Goal: Information Seeking & Learning: Learn about a topic

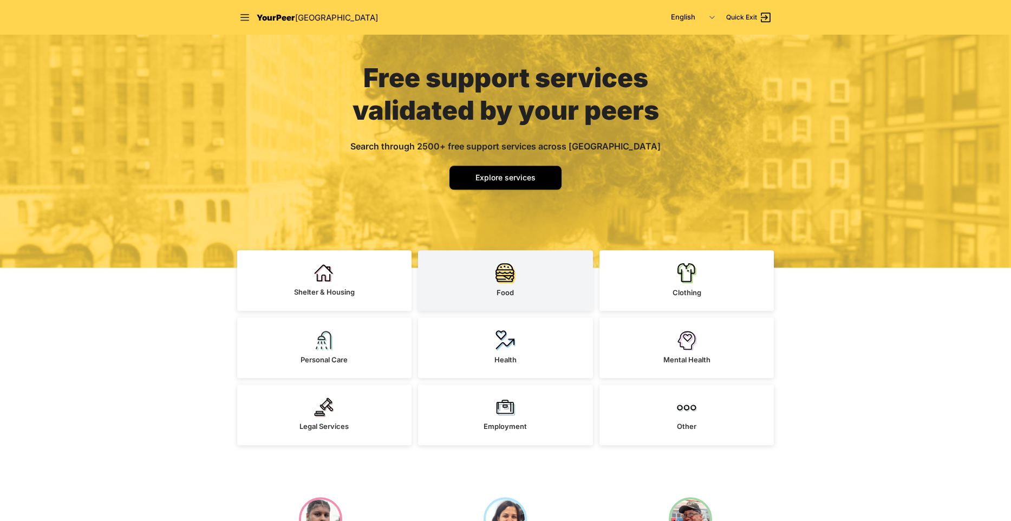
scroll to position [123, 0]
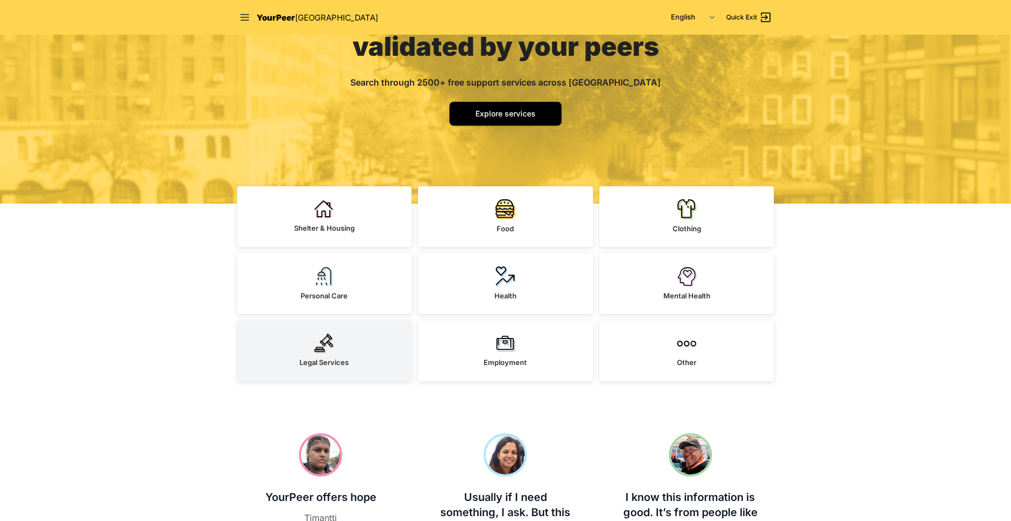
click at [328, 354] on link "Legal Services" at bounding box center [324, 351] width 175 height 61
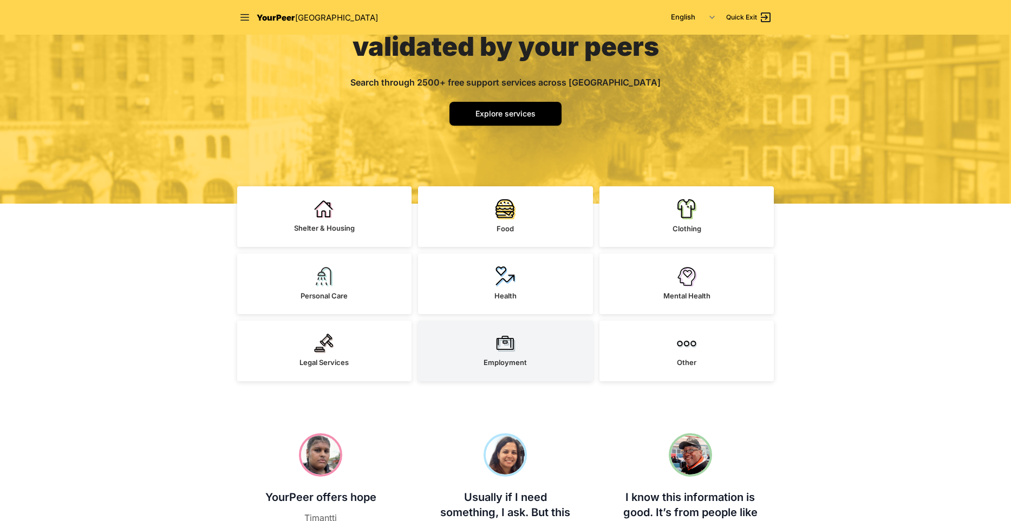
click at [484, 366] on link "Employment" at bounding box center [505, 351] width 175 height 61
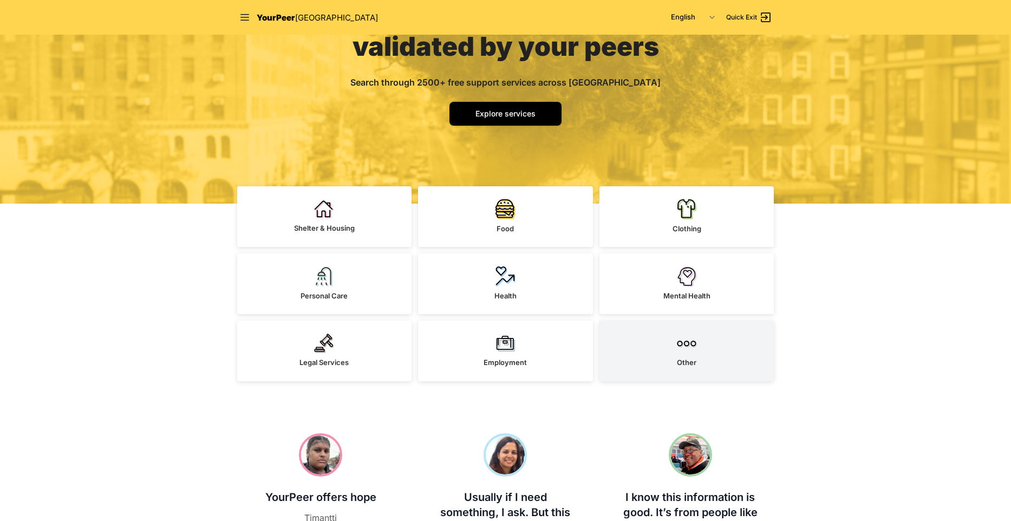
click at [672, 358] on link "Other" at bounding box center [686, 351] width 175 height 61
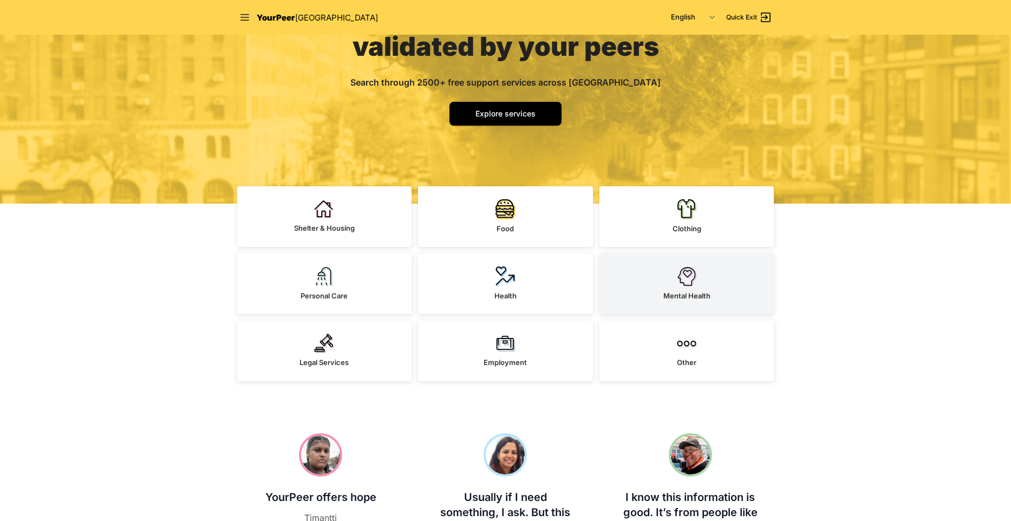
click at [713, 289] on link "Mental Health" at bounding box center [686, 283] width 175 height 61
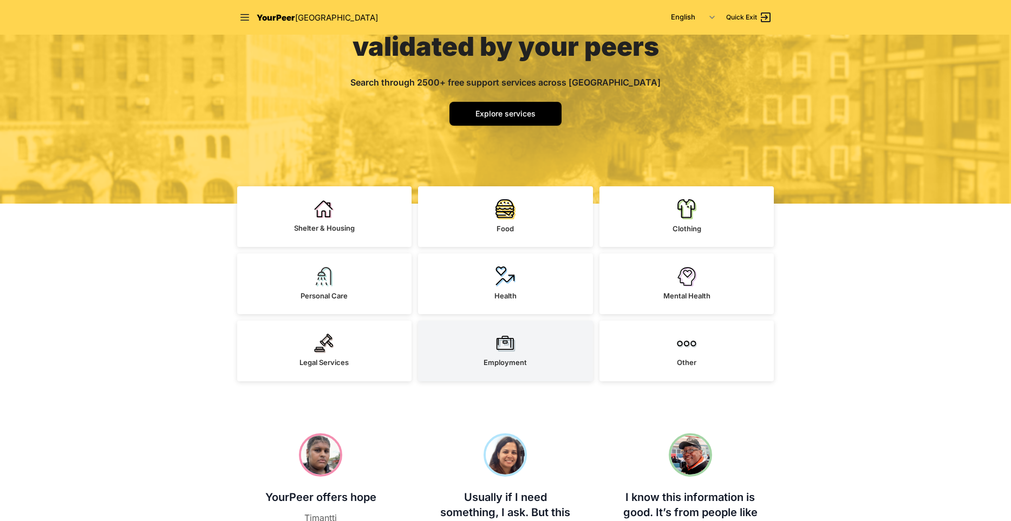
click at [472, 331] on link "Employment" at bounding box center [505, 351] width 175 height 61
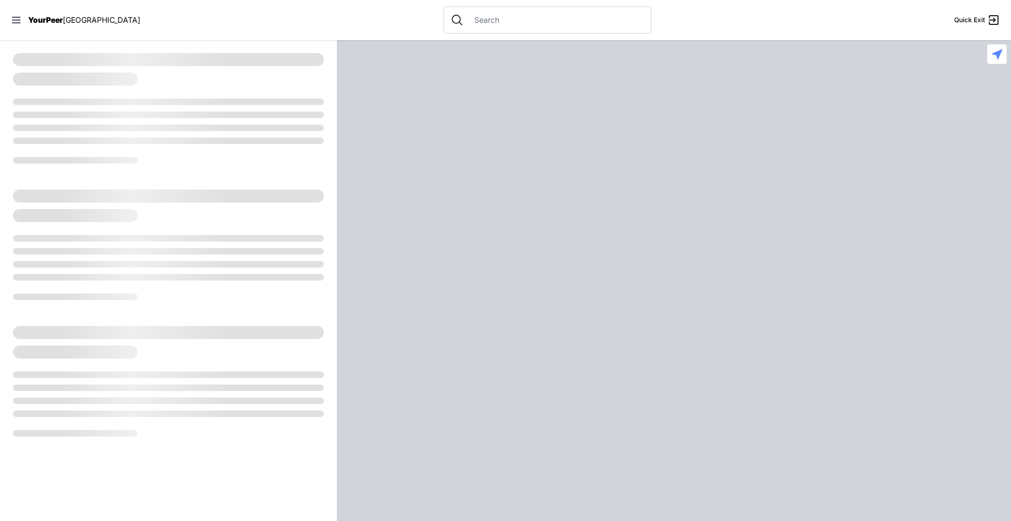
select select "recentlyUpdated"
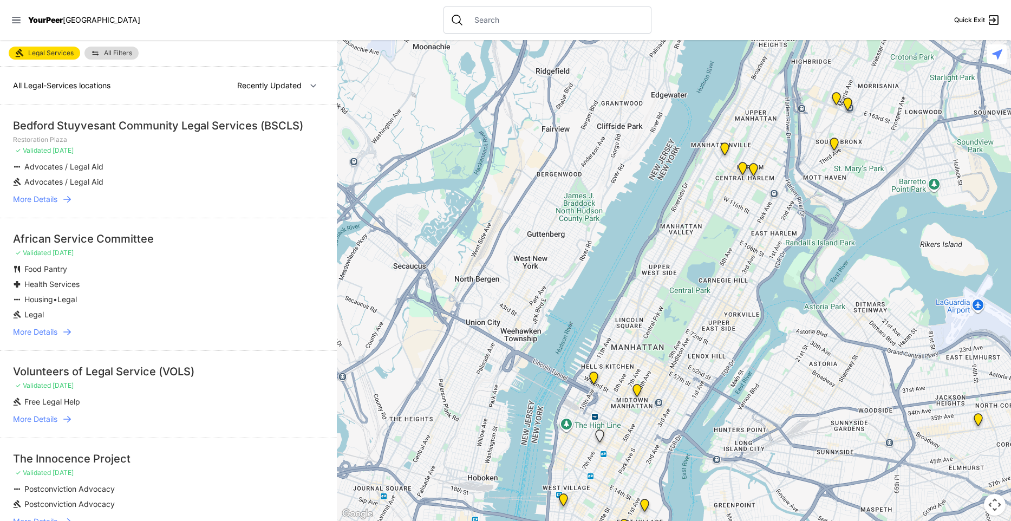
click at [55, 198] on span "More Details" at bounding box center [35, 199] width 44 height 11
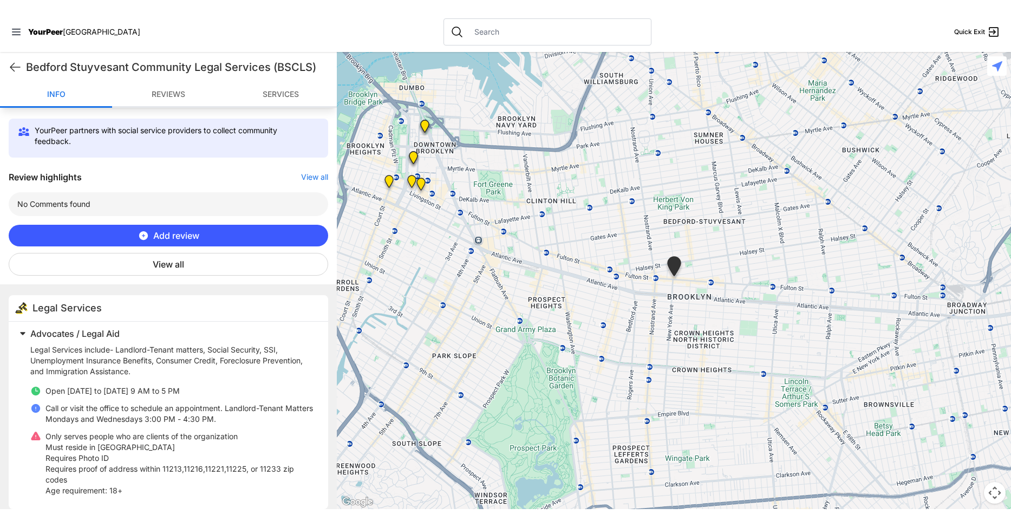
scroll to position [310, 0]
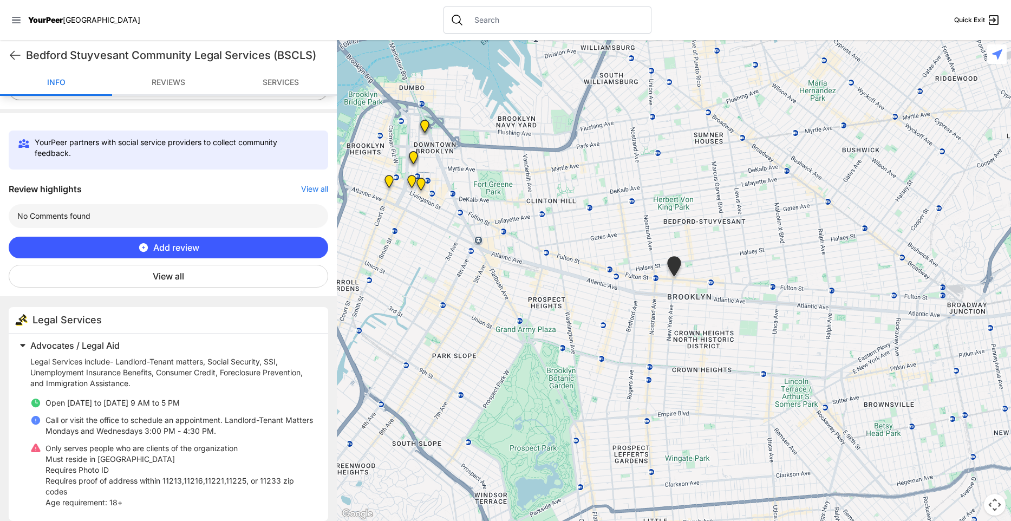
select select "recentlyUpdated"
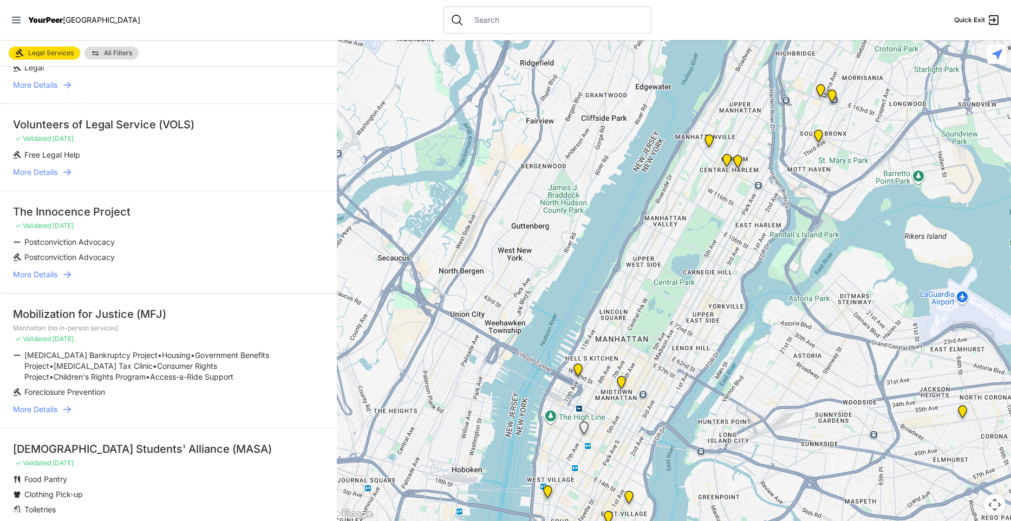
scroll to position [260, 0]
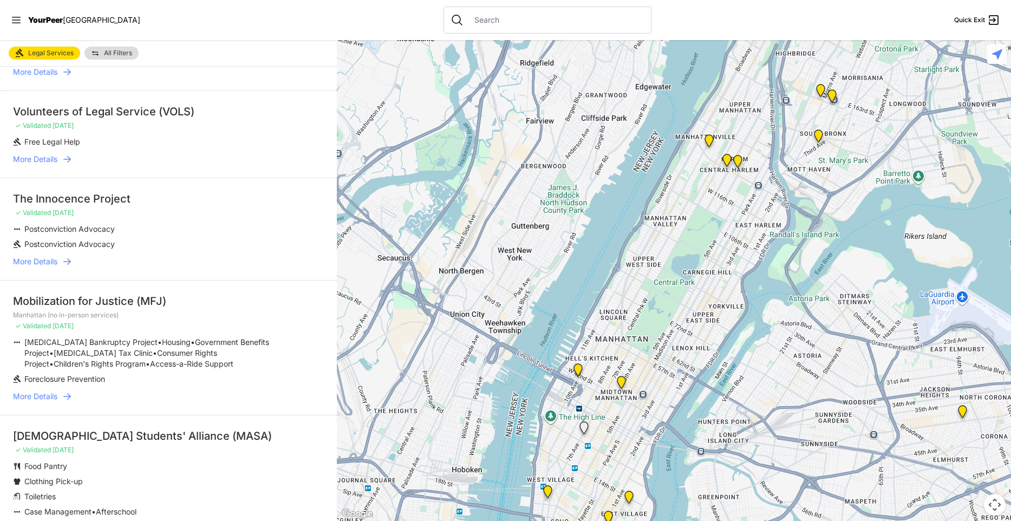
click at [45, 259] on span "More Details" at bounding box center [35, 261] width 44 height 11
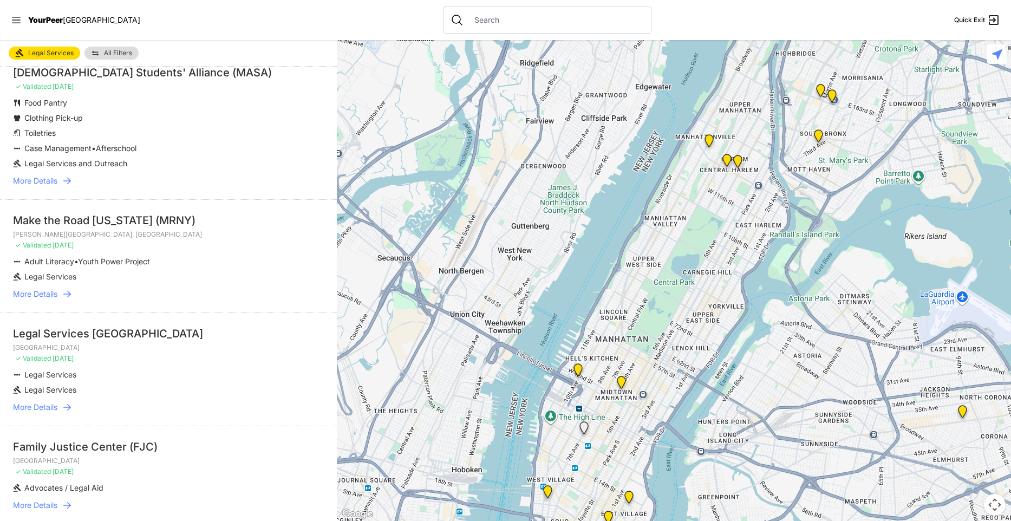
scroll to position [650, 0]
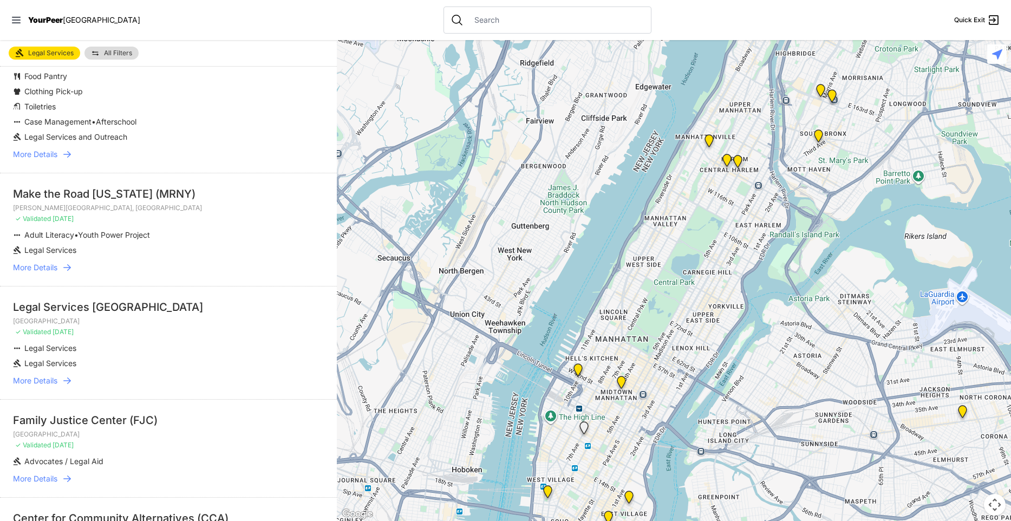
click at [41, 383] on span "More Details" at bounding box center [35, 380] width 44 height 11
drag, startPoint x: 83, startPoint y: 362, endPoint x: 23, endPoint y: 344, distance: 62.6
click at [23, 344] on ul "Legal Services Legal Services" at bounding box center [168, 356] width 311 height 26
click at [208, 358] on li "Legal Services" at bounding box center [147, 363] width 268 height 11
drag, startPoint x: 87, startPoint y: 364, endPoint x: 9, endPoint y: 344, distance: 80.5
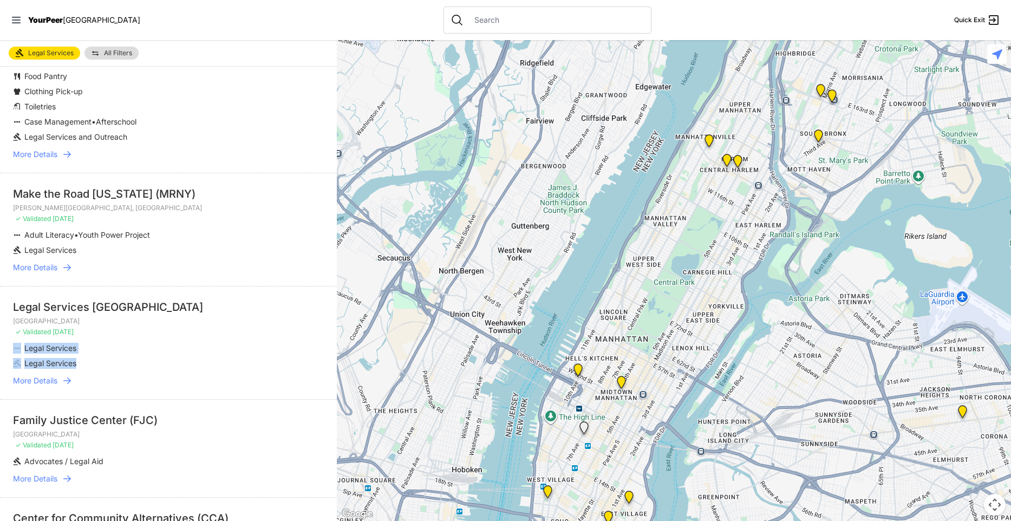
click at [9, 344] on li "Legal Services NYC Manhattan ✓ Validated 10 months ago Legal Services Legal Ser…" at bounding box center [168, 342] width 337 height 113
click at [97, 360] on li "Legal Services" at bounding box center [147, 363] width 268 height 11
drag, startPoint x: 87, startPoint y: 364, endPoint x: 24, endPoint y: 347, distance: 64.6
click at [24, 347] on ul "Legal Services Legal Services" at bounding box center [168, 356] width 311 height 26
click at [94, 351] on li "Legal Services" at bounding box center [147, 348] width 268 height 11
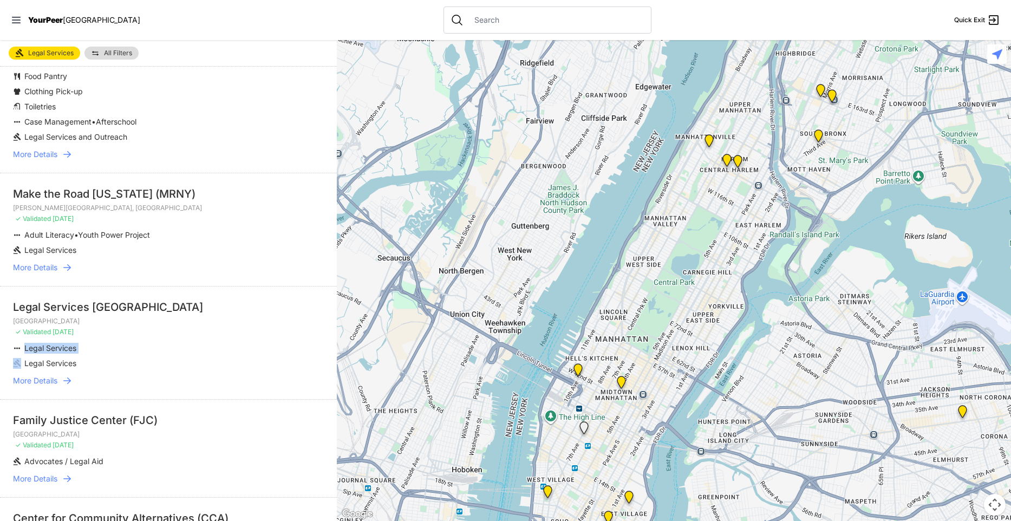
drag, startPoint x: 84, startPoint y: 357, endPoint x: 25, endPoint y: 349, distance: 60.2
click at [25, 349] on ul "Legal Services Legal Services" at bounding box center [168, 356] width 311 height 26
drag, startPoint x: 90, startPoint y: 361, endPoint x: 29, endPoint y: 350, distance: 62.0
click at [29, 350] on ul "Legal Services Legal Services" at bounding box center [168, 356] width 311 height 26
click at [76, 362] on span "Legal Services" at bounding box center [50, 362] width 52 height 9
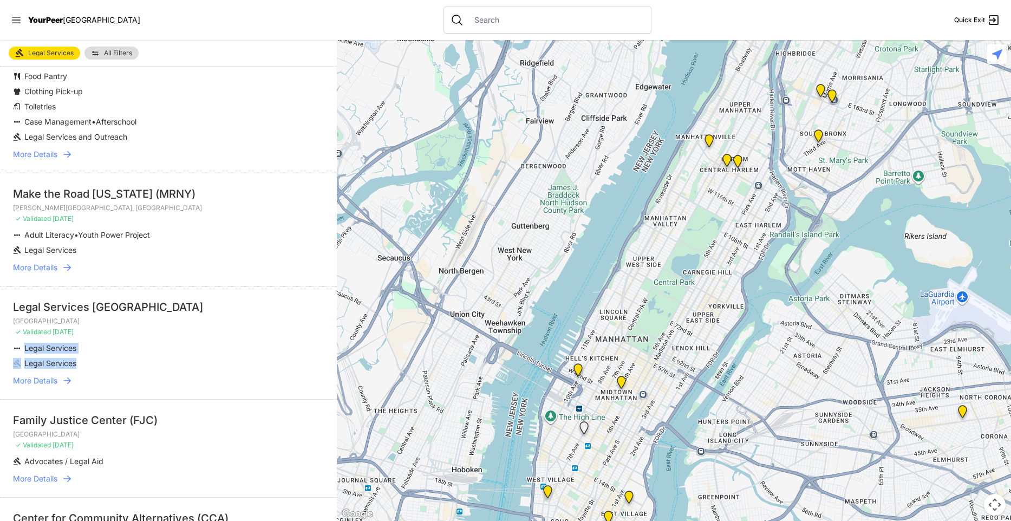
drag, startPoint x: 80, startPoint y: 361, endPoint x: 23, endPoint y: 348, distance: 58.3
click at [23, 348] on ul "Legal Services Legal Services" at bounding box center [168, 356] width 311 height 26
click at [24, 349] on li "Legal Services" at bounding box center [147, 348] width 268 height 11
drag, startPoint x: 26, startPoint y: 348, endPoint x: 100, endPoint y: 366, distance: 76.4
click at [100, 366] on ul "Legal Services Legal Services" at bounding box center [168, 356] width 311 height 26
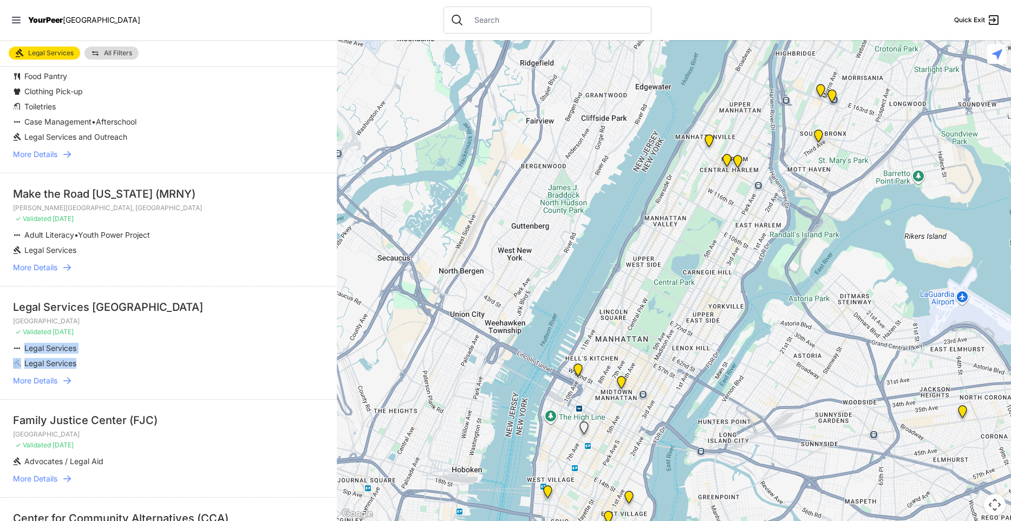
click at [100, 365] on li "Legal Services" at bounding box center [147, 363] width 268 height 11
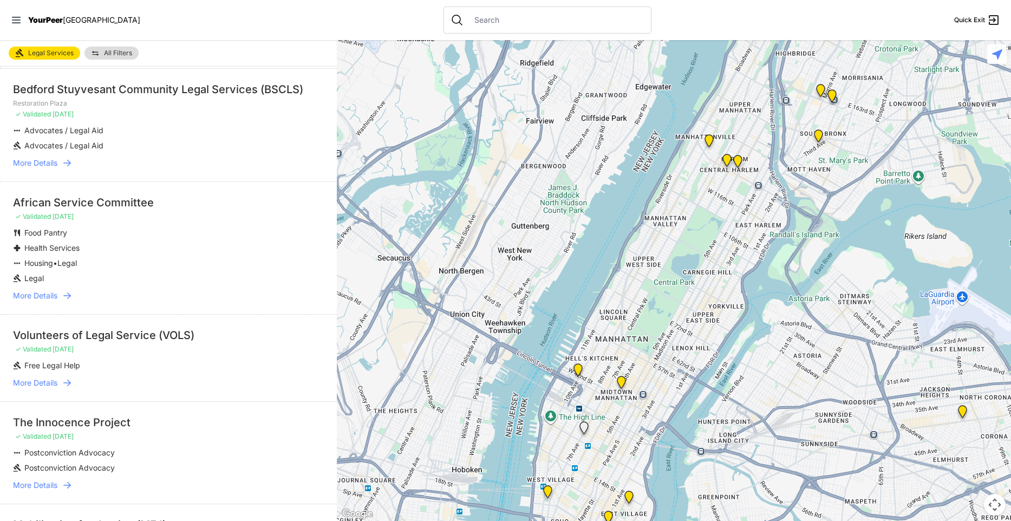
scroll to position [0, 0]
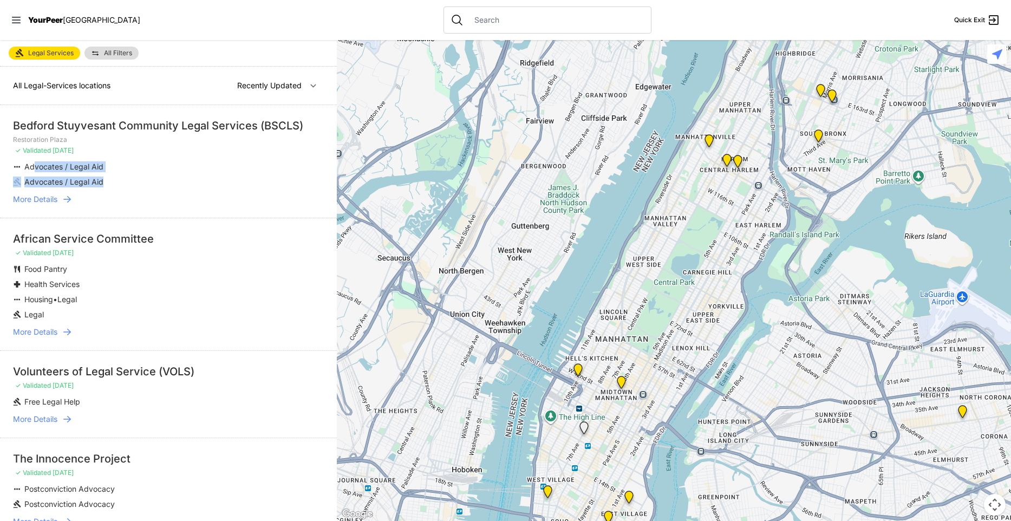
drag, startPoint x: 109, startPoint y: 181, endPoint x: 32, endPoint y: 165, distance: 78.6
click at [32, 165] on ul "Advocates / Legal Aid Advocates / Legal Aid" at bounding box center [168, 174] width 311 height 26
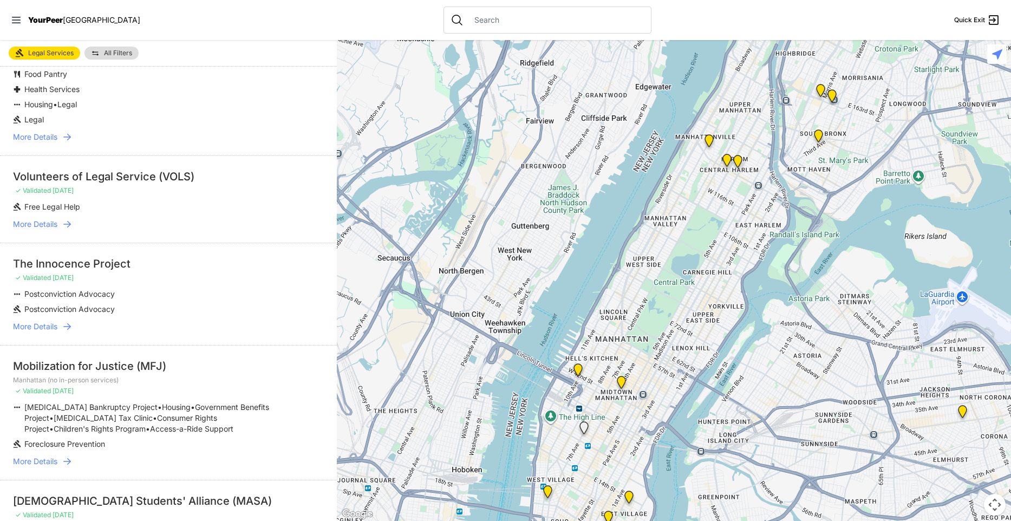
scroll to position [260, 0]
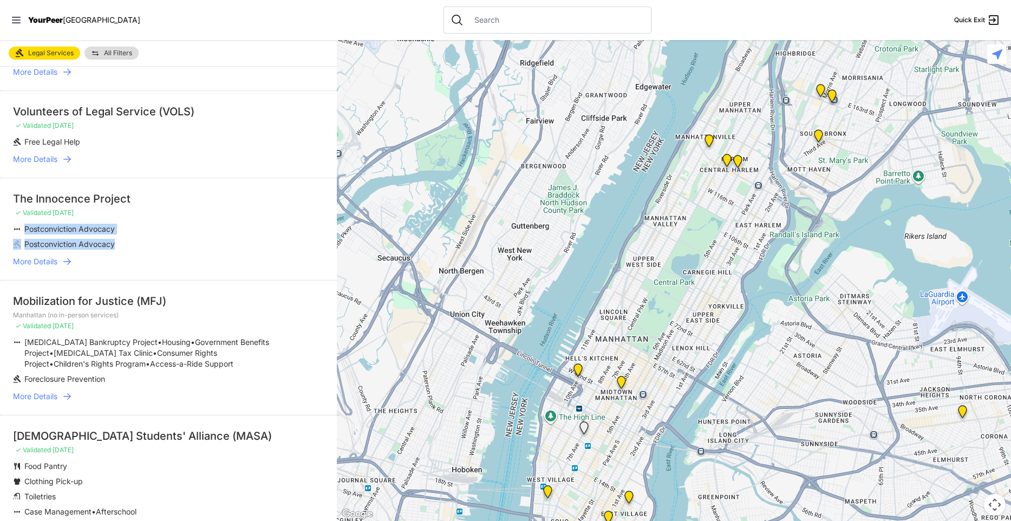
drag, startPoint x: 123, startPoint y: 244, endPoint x: 47, endPoint y: 222, distance: 79.0
click at [47, 222] on li "The Innocence Project ✓ Validated 10 months ago Postconviction Advocacy Postcon…" at bounding box center [168, 229] width 337 height 102
drag, startPoint x: 119, startPoint y: 245, endPoint x: 24, endPoint y: 231, distance: 96.4
click at [24, 231] on ul "Postconviction Advocacy Postconviction Advocacy" at bounding box center [168, 237] width 311 height 26
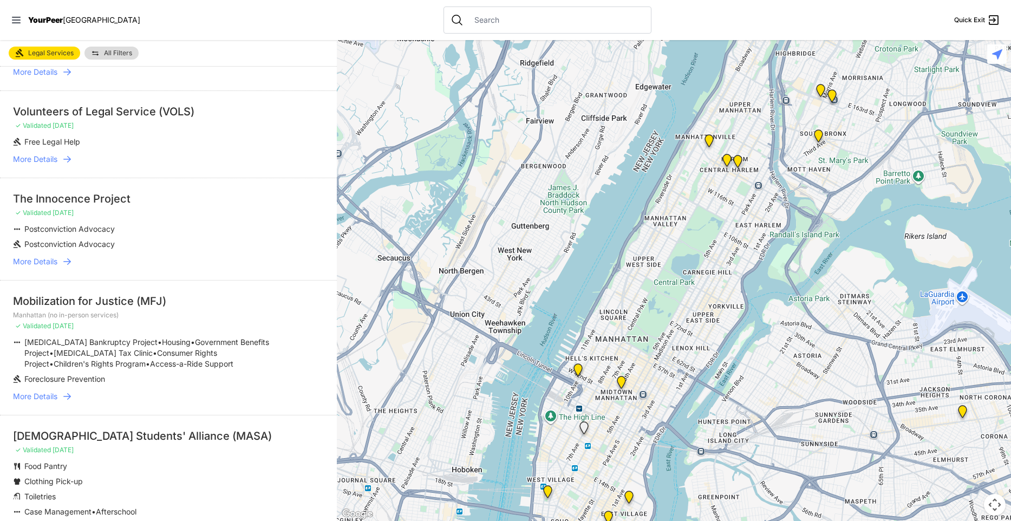
click at [23, 229] on li "Postconviction Advocacy" at bounding box center [147, 229] width 268 height 11
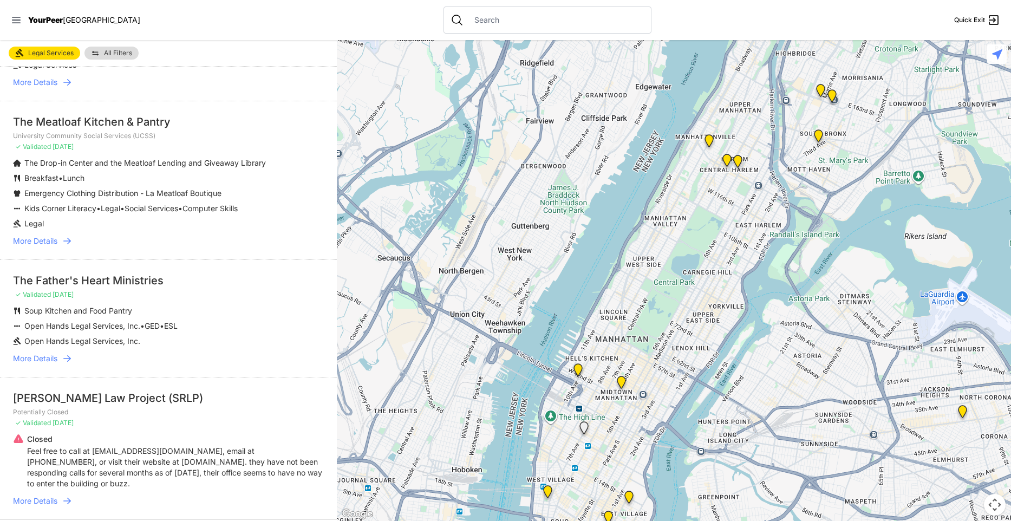
scroll to position [1912, 0]
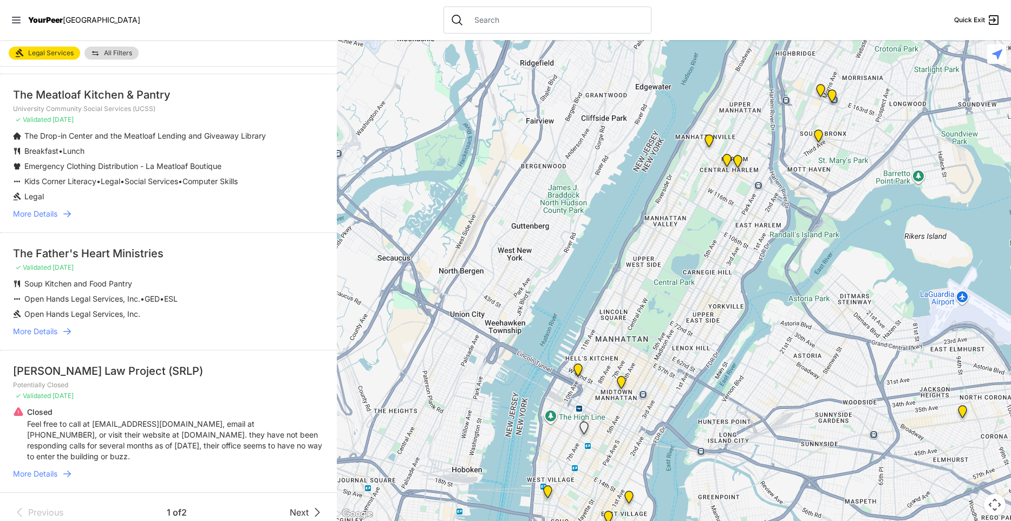
click at [305, 506] on span "Next" at bounding box center [299, 512] width 19 height 13
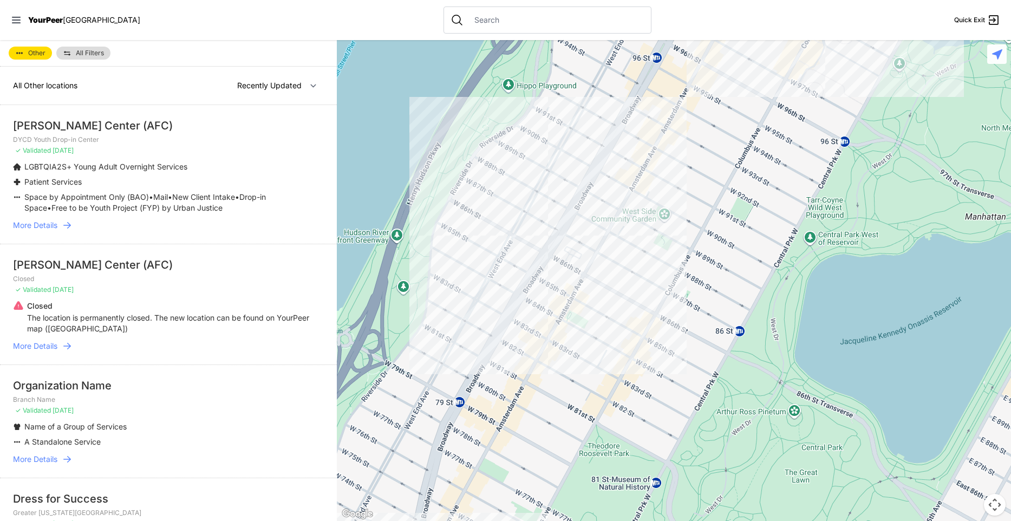
click at [51, 458] on span "More Details" at bounding box center [35, 459] width 44 height 11
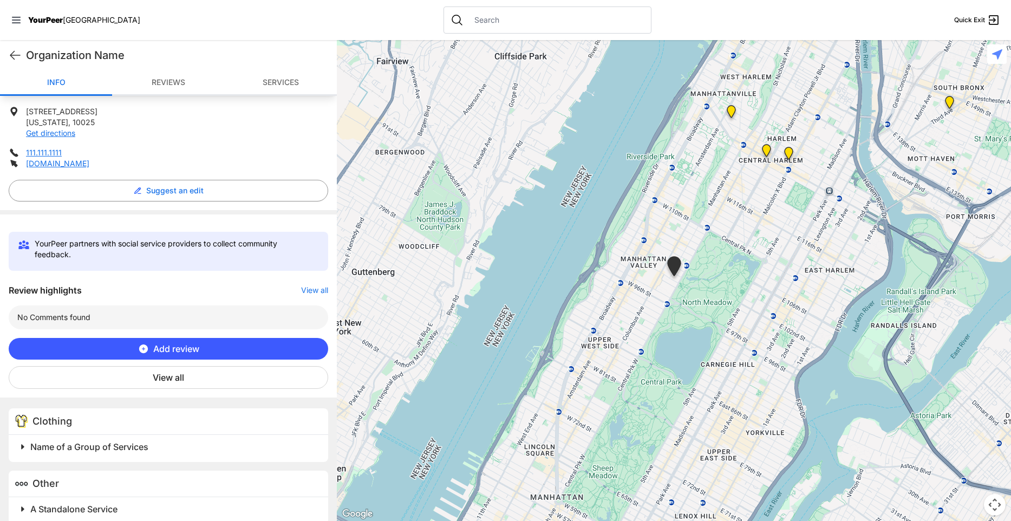
scroll to position [223, 0]
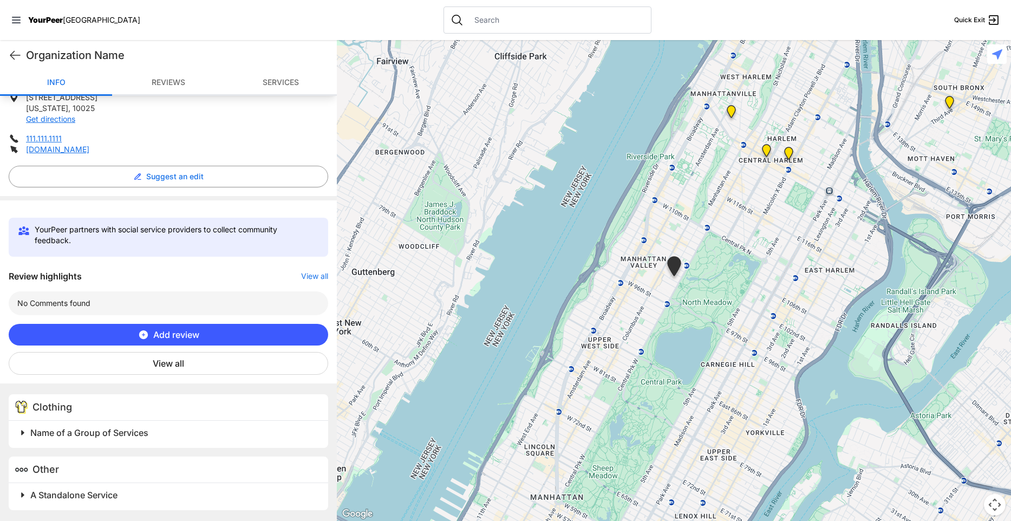
select select "recentlyUpdated"
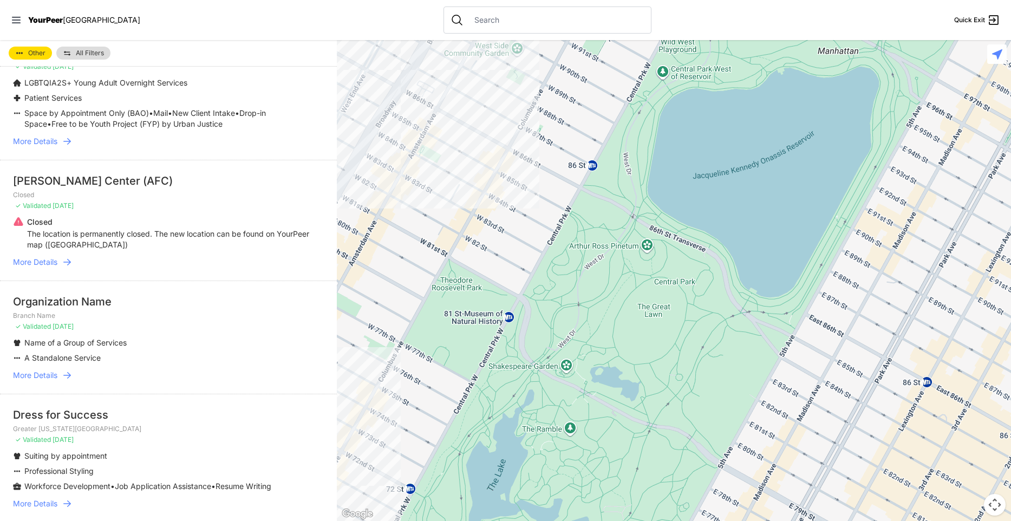
scroll to position [65, 0]
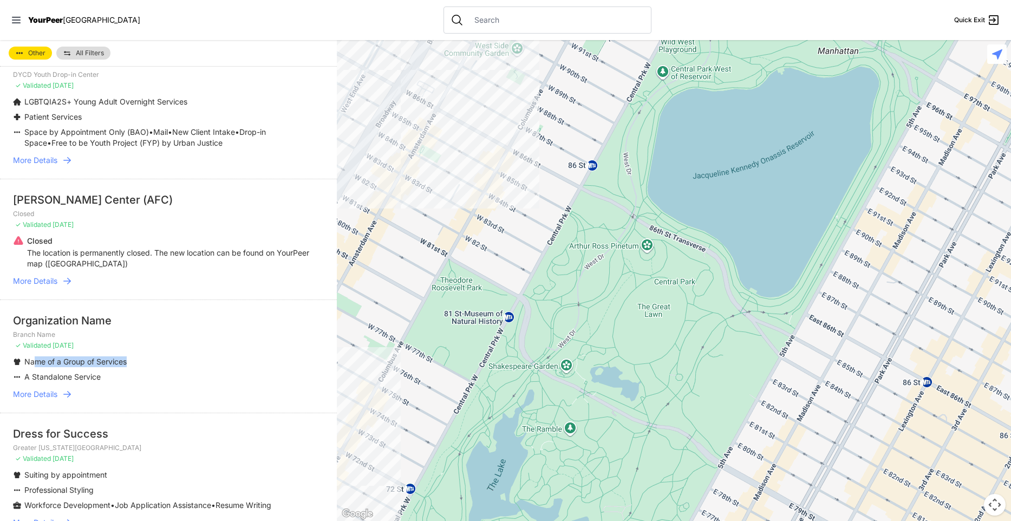
drag, startPoint x: 33, startPoint y: 361, endPoint x: 129, endPoint y: 360, distance: 96.4
click at [129, 360] on li "Name of a Group of Services" at bounding box center [147, 361] width 268 height 11
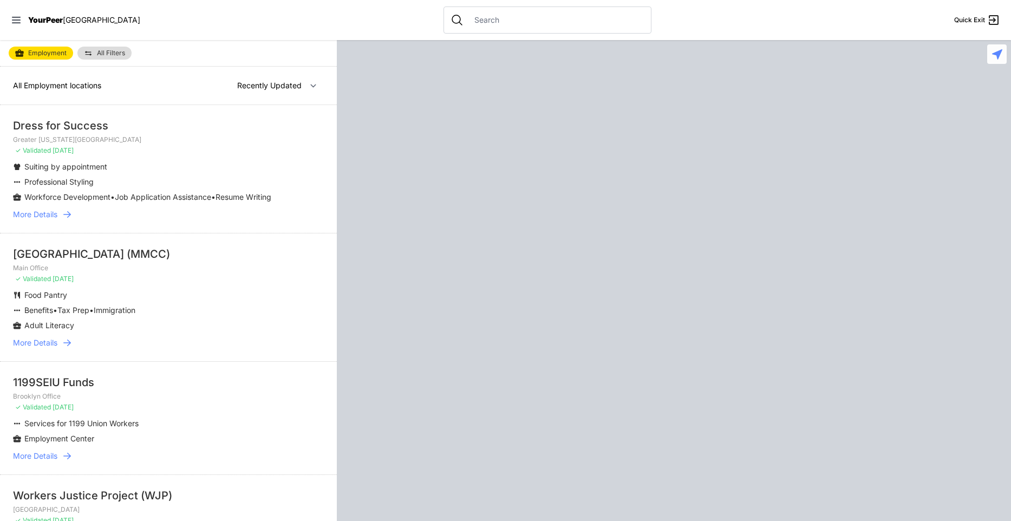
select select "recentlyUpdated"
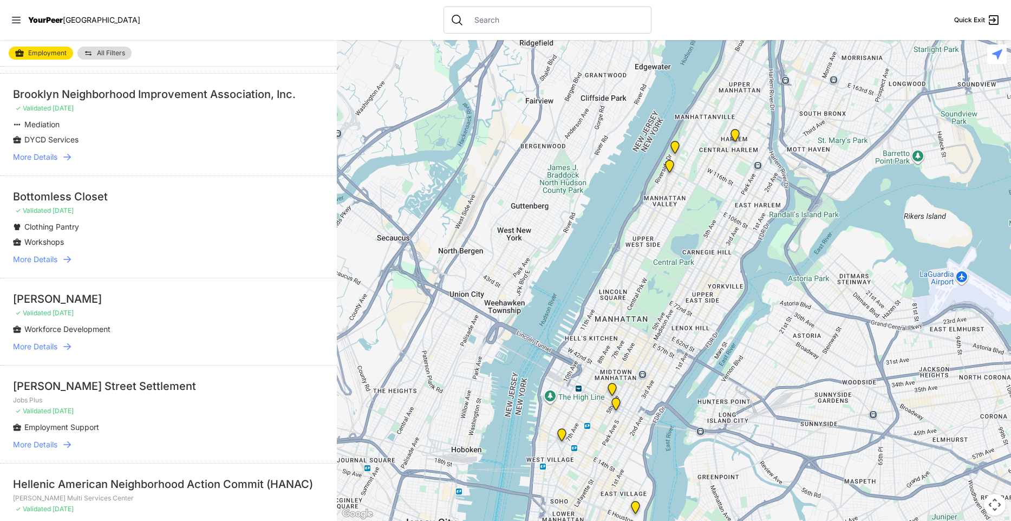
scroll to position [1906, 0]
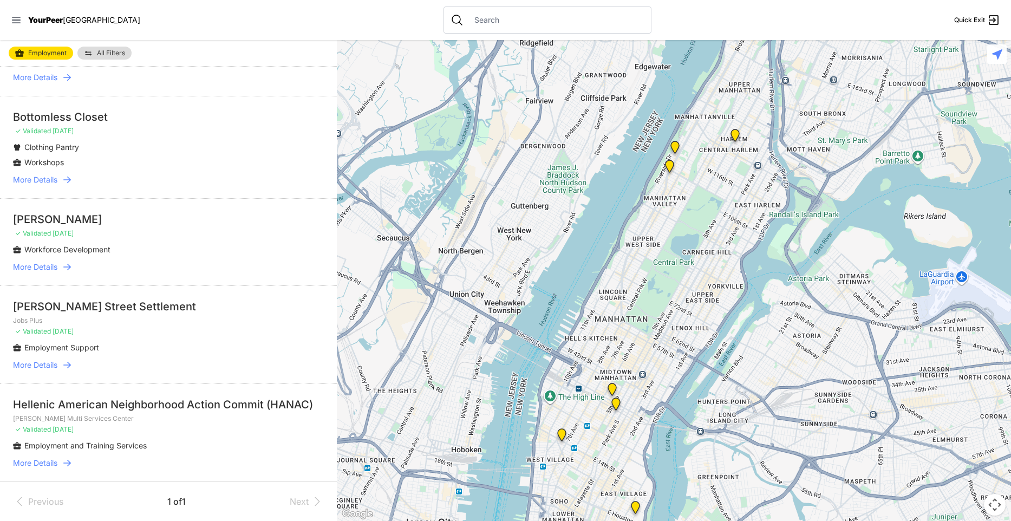
click at [51, 270] on span "More Details" at bounding box center [35, 267] width 44 height 11
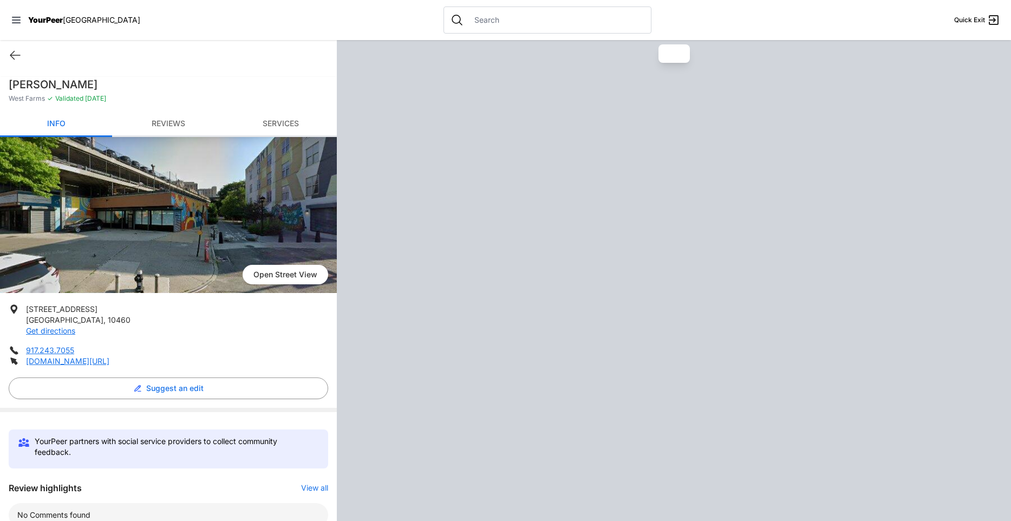
select select "recentlyUpdated"
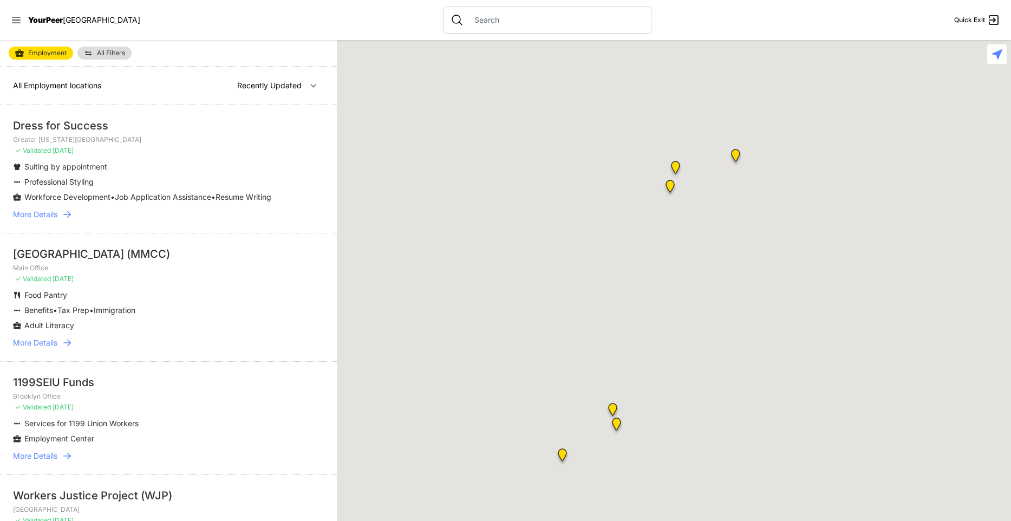
scroll to position [1906, 0]
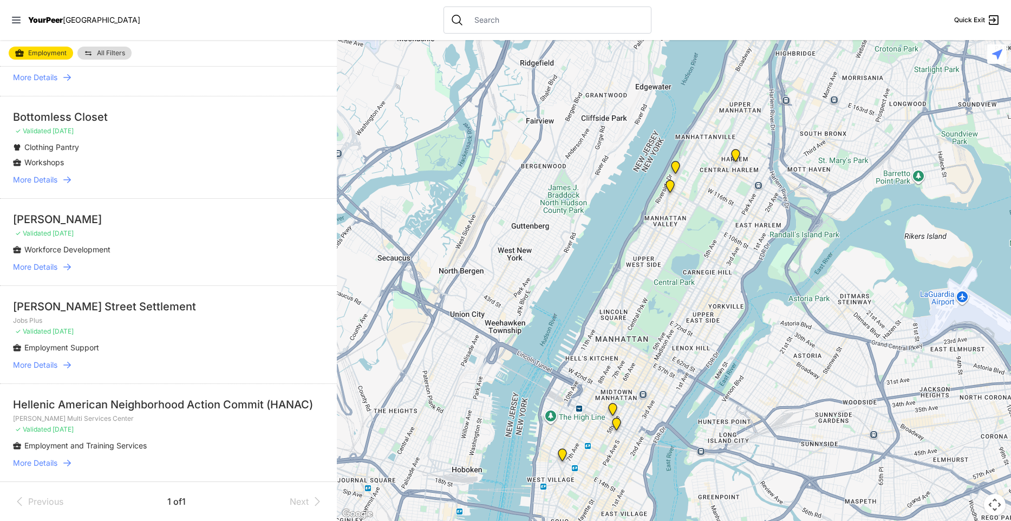
click at [56, 366] on span "More Details" at bounding box center [35, 365] width 44 height 11
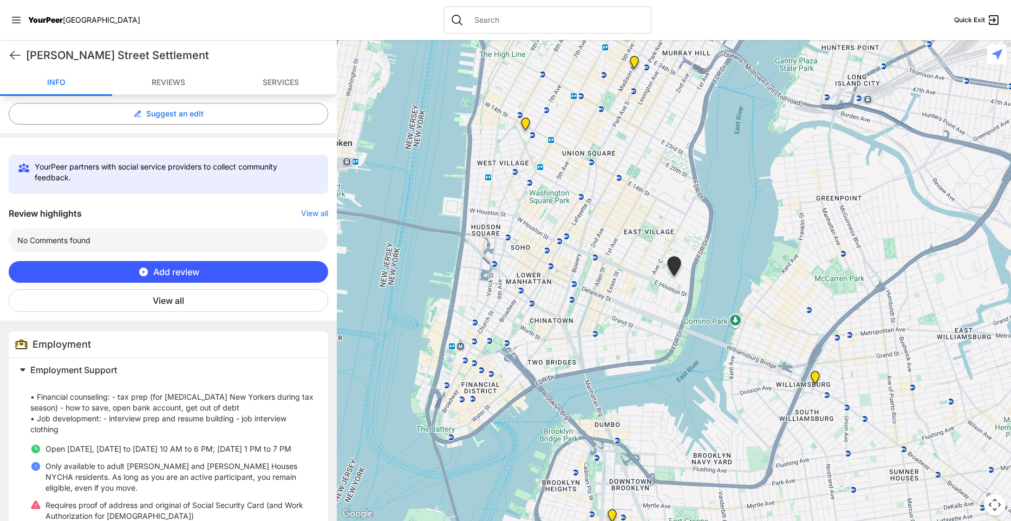
scroll to position [321, 0]
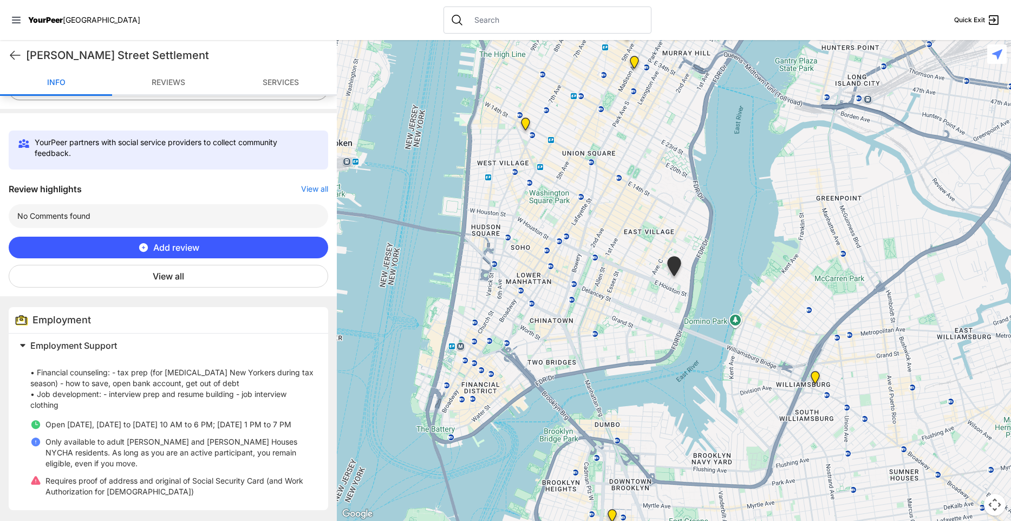
select select "recentlyUpdated"
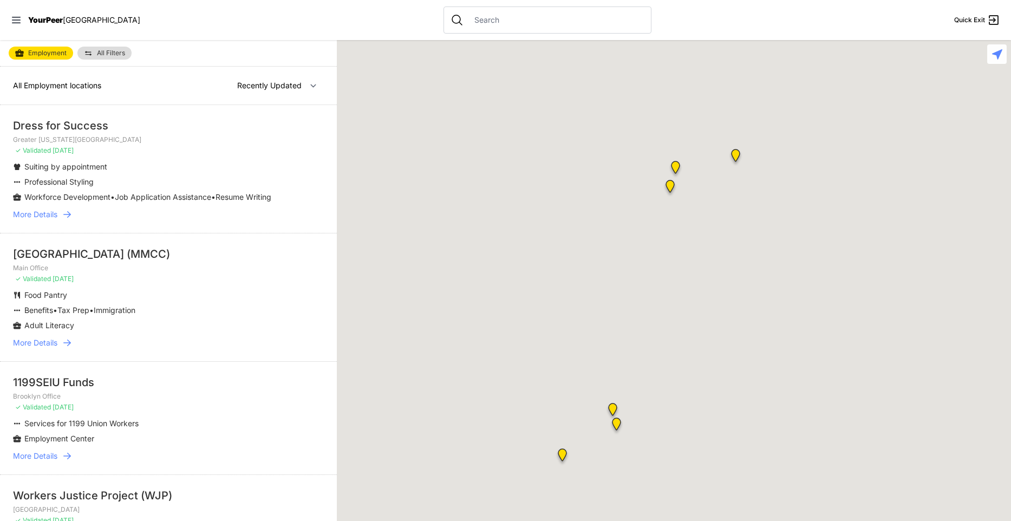
scroll to position [1906, 0]
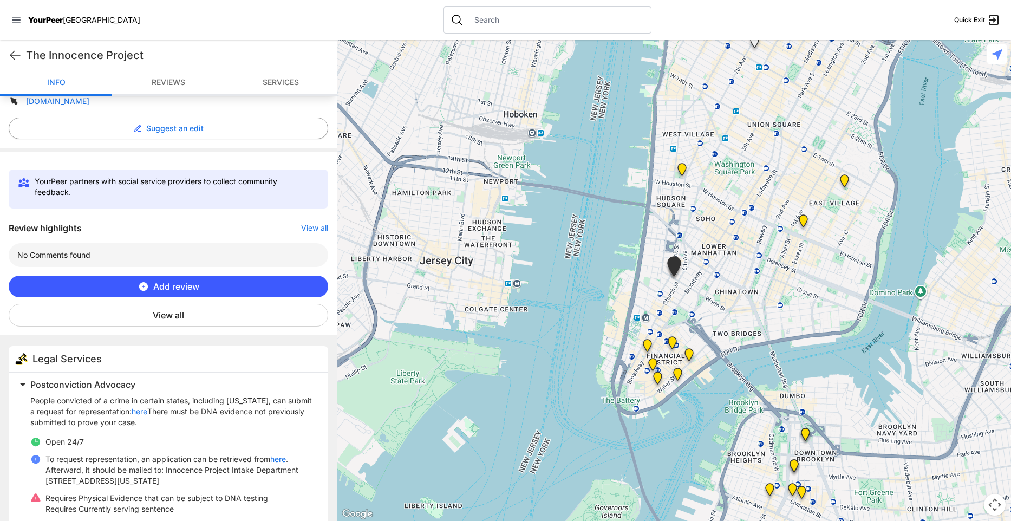
scroll to position [277, 0]
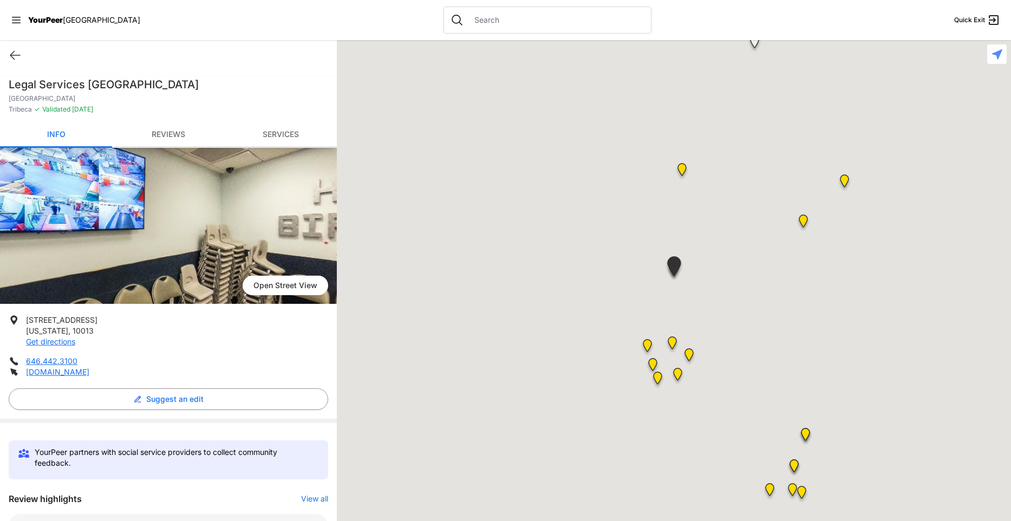
scroll to position [342, 0]
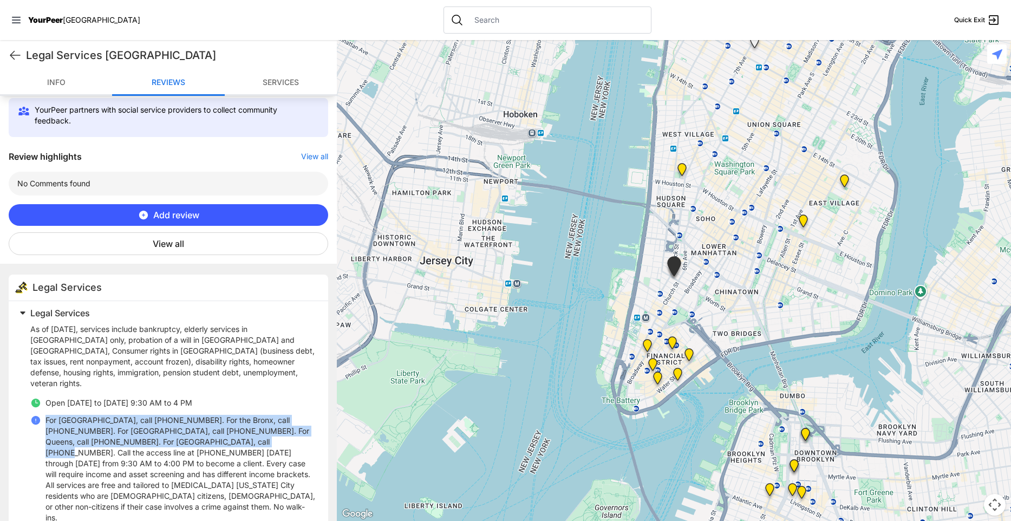
drag, startPoint x: 74, startPoint y: 332, endPoint x: 209, endPoint y: 432, distance: 167.7
click at [209, 432] on div "As of June 2023, services include bankruptcy, elderly services in Brooklyn only…" at bounding box center [172, 427] width 285 height 206
click at [209, 433] on p "For Brooklyn, call (718) 237-5500. For the Bronx, call (718) 928-3700. For Manh…" at bounding box center [180, 469] width 270 height 108
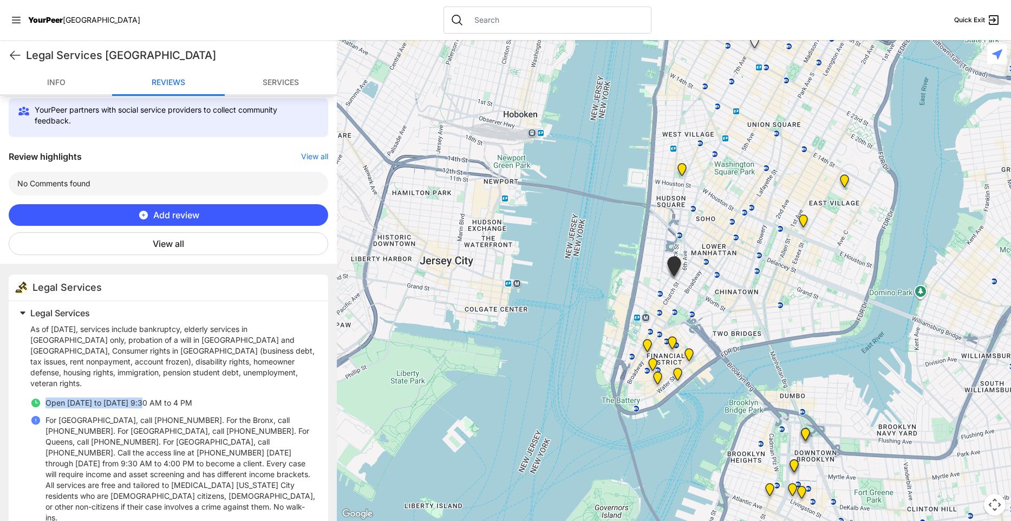
drag, startPoint x: 58, startPoint y: 340, endPoint x: 141, endPoint y: 387, distance: 95.6
click at [141, 387] on div "As of June 2023, services include bankruptcy, elderly services in Brooklyn only…" at bounding box center [172, 427] width 285 height 206
click at [141, 397] on p "Open Monday to Friday 9:30 AM to 4 PM" at bounding box center [118, 402] width 147 height 11
drag, startPoint x: 160, startPoint y: 356, endPoint x: 132, endPoint y: 347, distance: 29.5
click at [132, 347] on p "As of June 2023, services include bankruptcy, elderly services in Brooklyn only…" at bounding box center [172, 356] width 285 height 65
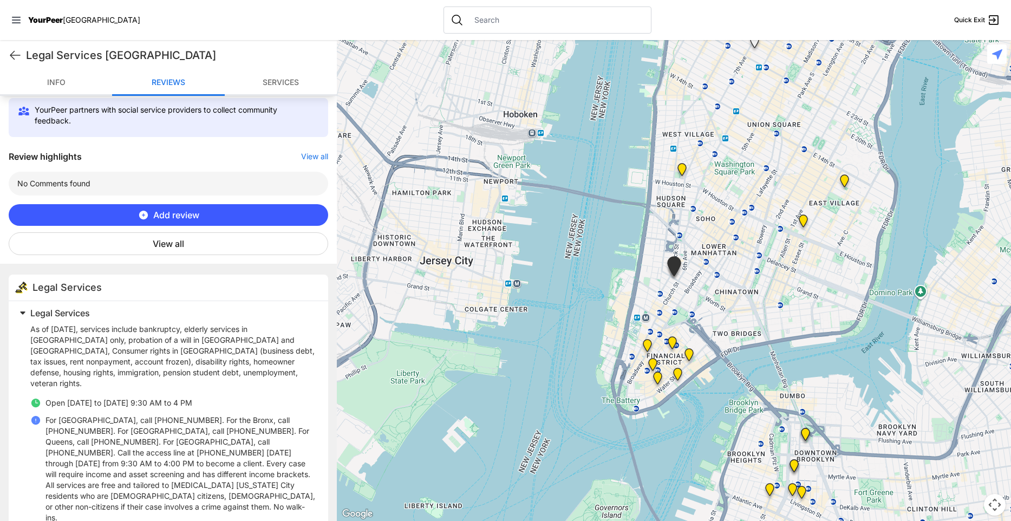
click at [132, 347] on p "As of June 2023, services include bankruptcy, elderly services in Brooklyn only…" at bounding box center [172, 356] width 285 height 65
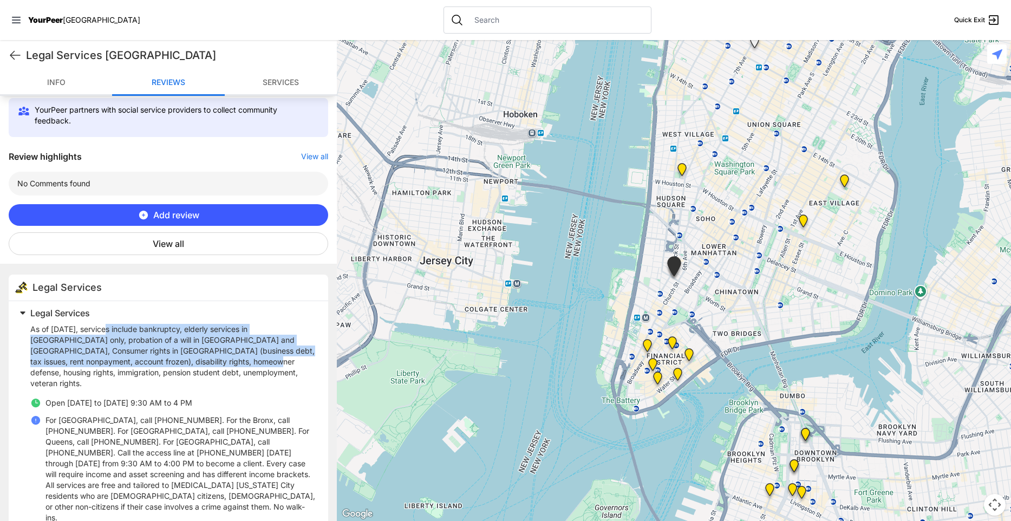
drag, startPoint x: 109, startPoint y: 330, endPoint x: 186, endPoint y: 367, distance: 85.3
click at [186, 367] on p "As of June 2023, services include bankruptcy, elderly services in Brooklyn only…" at bounding box center [172, 356] width 285 height 65
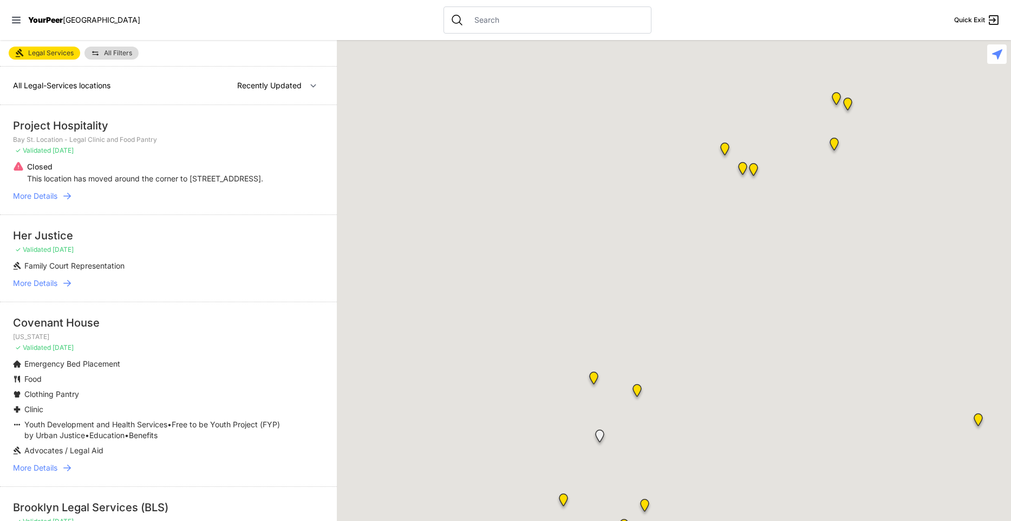
select select "recentlyUpdated"
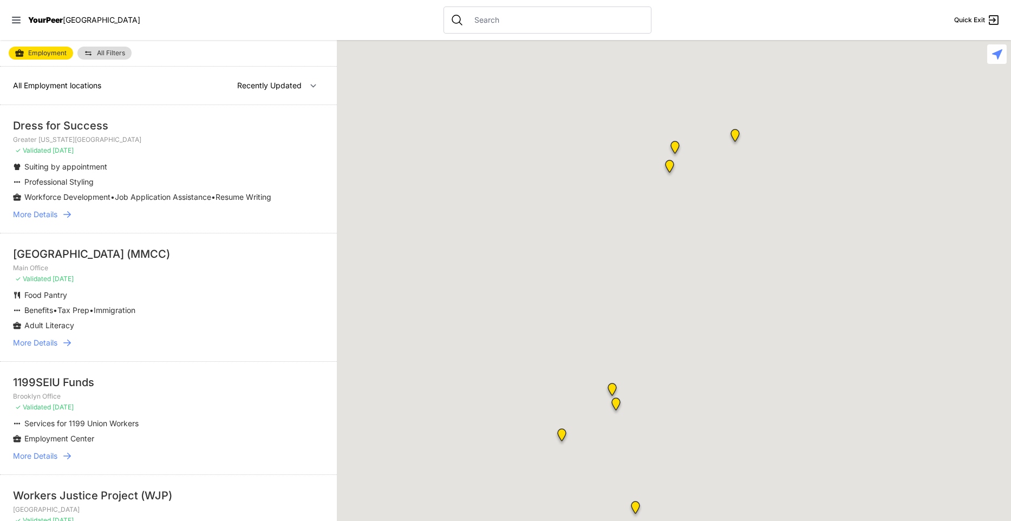
select select "recentlyUpdated"
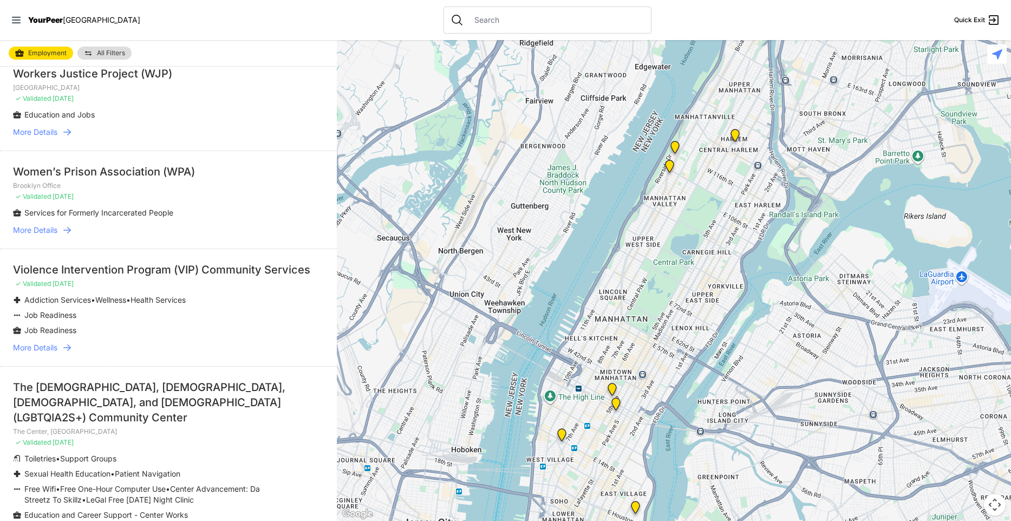
scroll to position [585, 0]
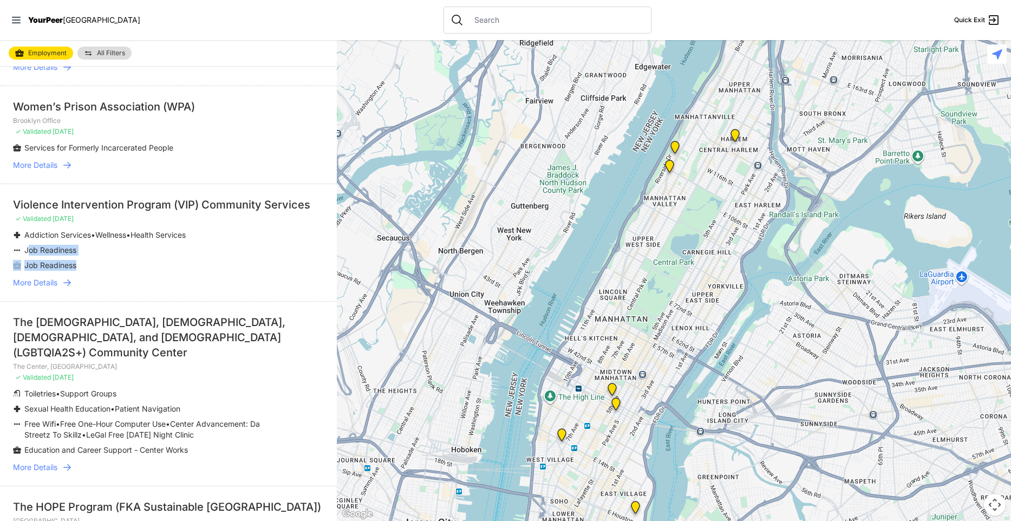
drag, startPoint x: 29, startPoint y: 262, endPoint x: 89, endPoint y: 277, distance: 62.5
click at [89, 271] on ul "Addiction Services • Wellness • Health Services Job Readiness Job Readiness" at bounding box center [168, 250] width 311 height 41
click at [89, 271] on li "Job Readiness" at bounding box center [147, 265] width 268 height 11
click at [43, 288] on span "More Details" at bounding box center [35, 282] width 44 height 11
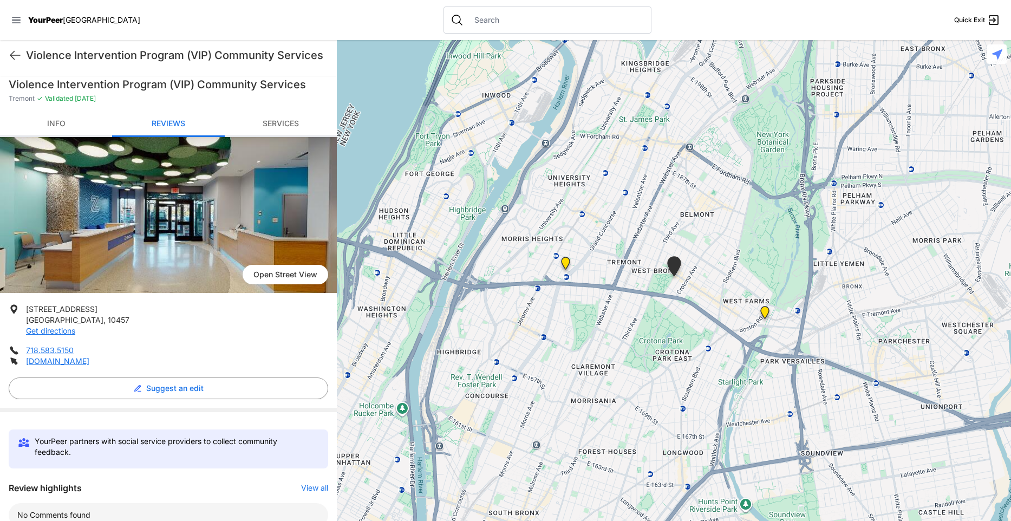
scroll to position [468, 0]
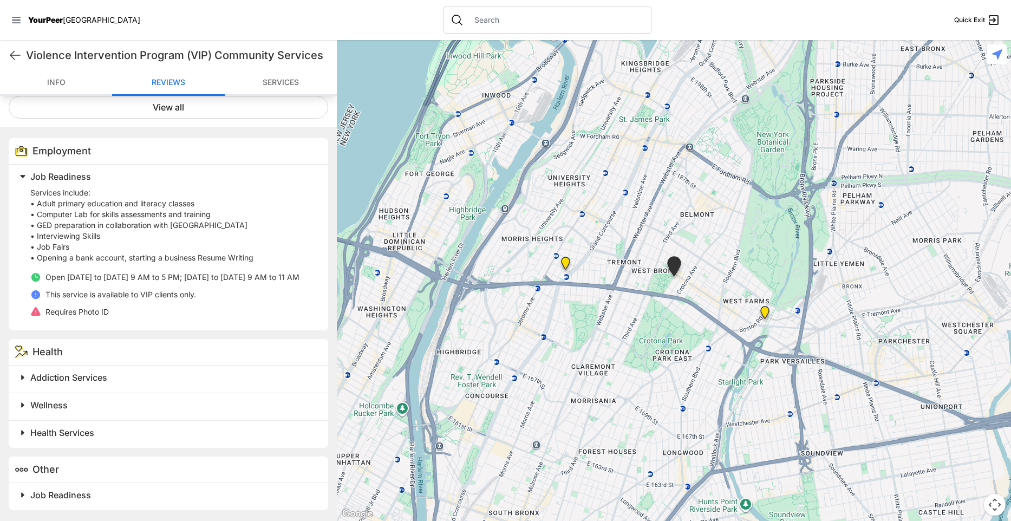
click at [845, 5] on nav "YourPeer [GEOGRAPHIC_DATA] Quick Exit" at bounding box center [505, 20] width 1011 height 40
